Goal: Task Accomplishment & Management: Complete application form

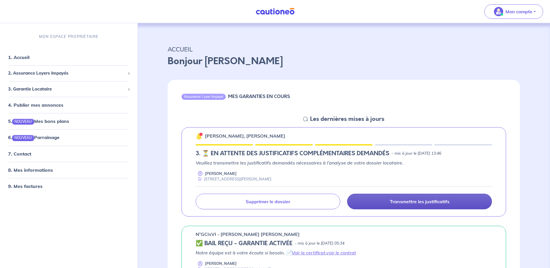
click at [417, 203] on p "Transmettre les justificatifs" at bounding box center [420, 202] width 60 height 6
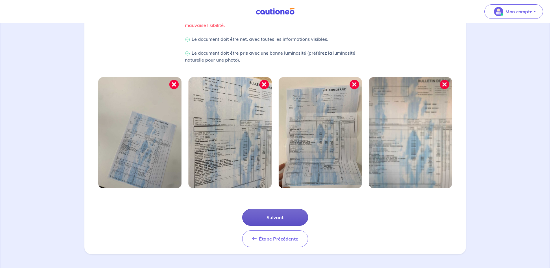
click at [277, 218] on button "Suivant" at bounding box center [275, 217] width 66 height 17
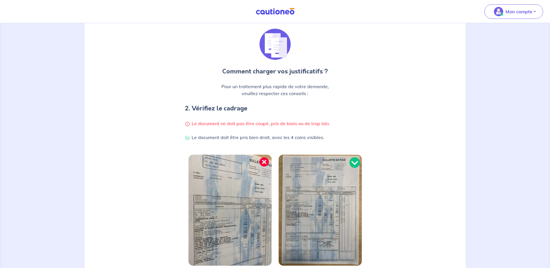
scroll to position [118, 0]
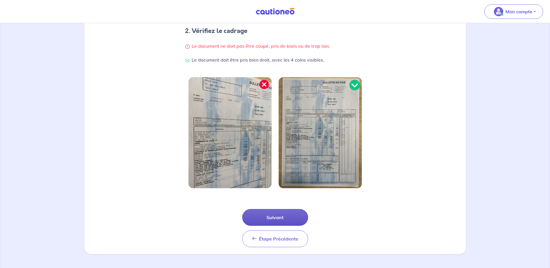
click at [276, 215] on button "Suivant" at bounding box center [275, 217] width 66 height 17
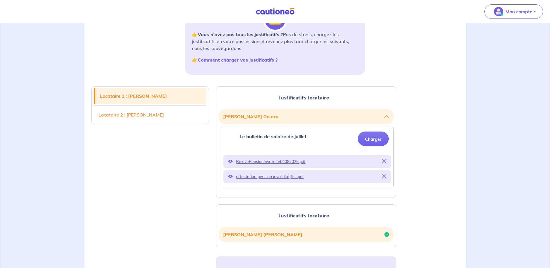
scroll to position [118, 0]
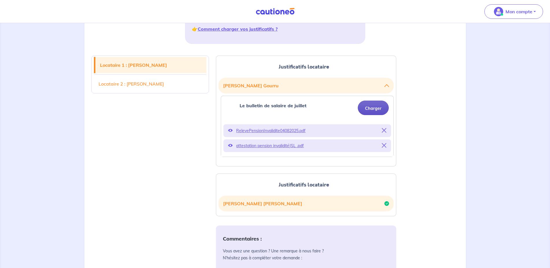
click at [368, 108] on button "Charger" at bounding box center [373, 108] width 31 height 14
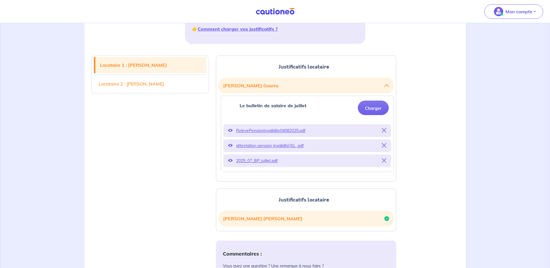
click at [273, 162] on p "2025_07_BP_juillet.pdf" at bounding box center [307, 161] width 142 height 8
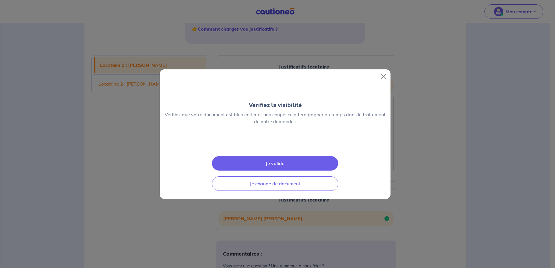
click at [270, 170] on button "Je valide" at bounding box center [275, 163] width 126 height 14
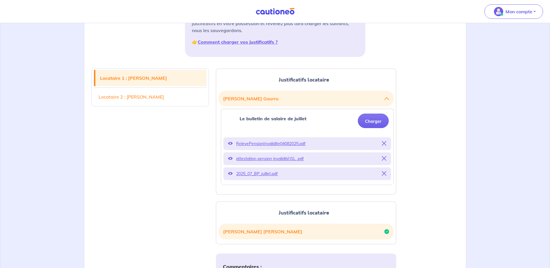
scroll to position [78, 0]
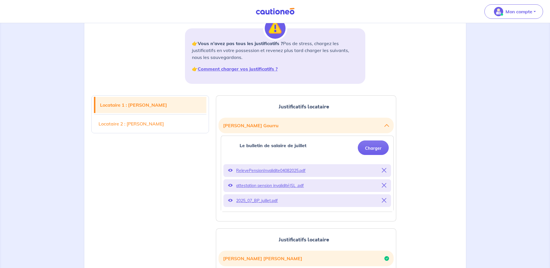
click at [171, 124] on link "Locataire 2 : [PERSON_NAME]" at bounding box center [150, 124] width 113 height 16
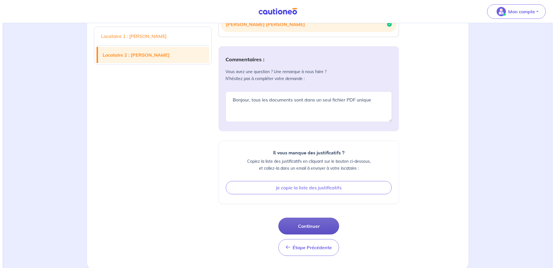
scroll to position [314, 0]
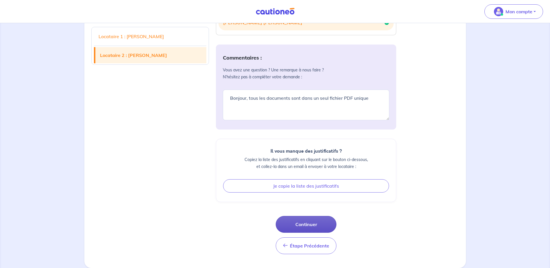
click at [306, 225] on button "Continuer" at bounding box center [306, 224] width 61 height 17
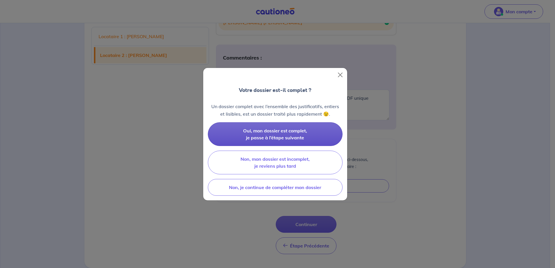
click at [273, 133] on button "Oui, mon dossier est complet, je passe à l’étape suivante" at bounding box center [275, 134] width 135 height 24
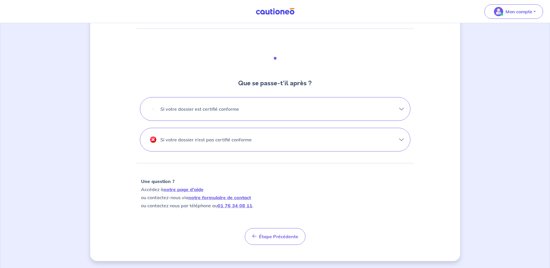
scroll to position [25, 0]
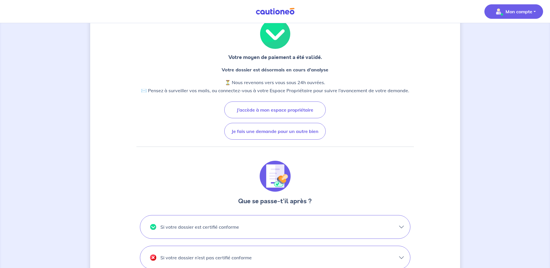
click at [515, 11] on p "Mon compte" at bounding box center [518, 11] width 27 height 7
click at [500, 33] on link "Mes informations" at bounding box center [508, 35] width 47 height 9
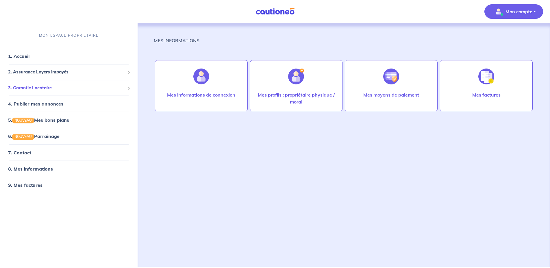
click at [41, 92] on div "3. Garantie Locataire" at bounding box center [68, 87] width 133 height 11
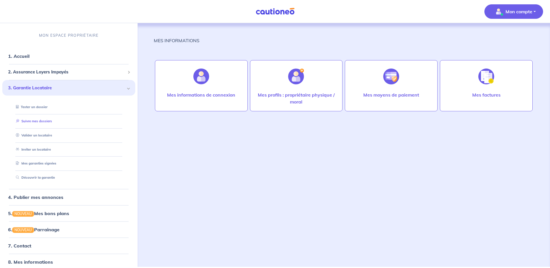
click at [34, 121] on link "Suivre mes dossiers" at bounding box center [33, 121] width 38 height 4
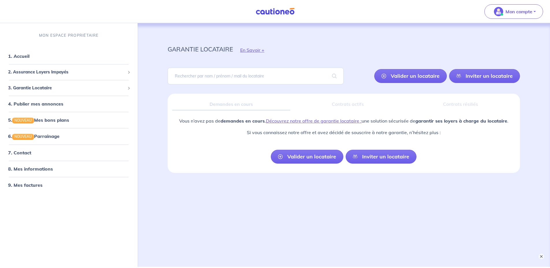
click at [388, 194] on div "garantie locataire En Savoir + [PERSON_NAME] un locataire Inviter un locataire …" at bounding box center [344, 138] width 380 height 230
click at [399, 207] on div "garantie locataire En Savoir + [PERSON_NAME] un locataire Inviter un locataire …" at bounding box center [344, 138] width 380 height 230
click at [47, 72] on span "2. Assurance Loyers Impayés" at bounding box center [66, 72] width 117 height 7
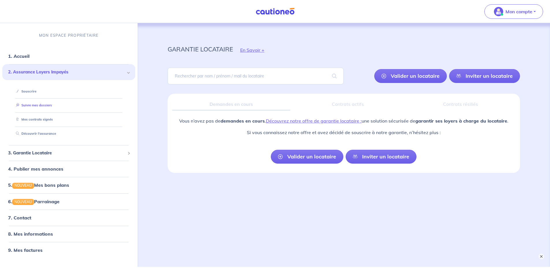
click at [33, 105] on link "Suivre mes dossiers" at bounding box center [33, 105] width 38 height 4
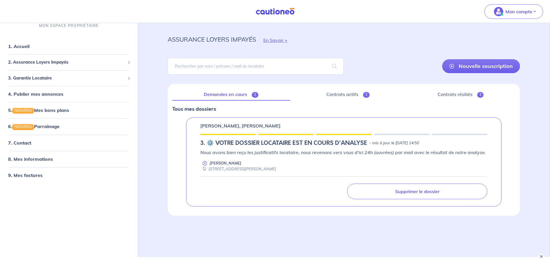
scroll to position [22, 0]
